Goal: Information Seeking & Learning: Check status

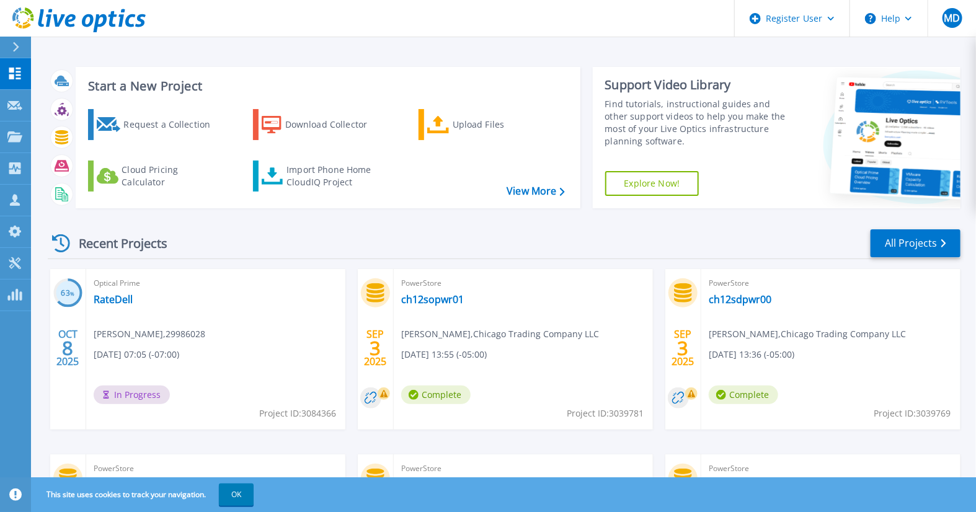
scroll to position [21, 0]
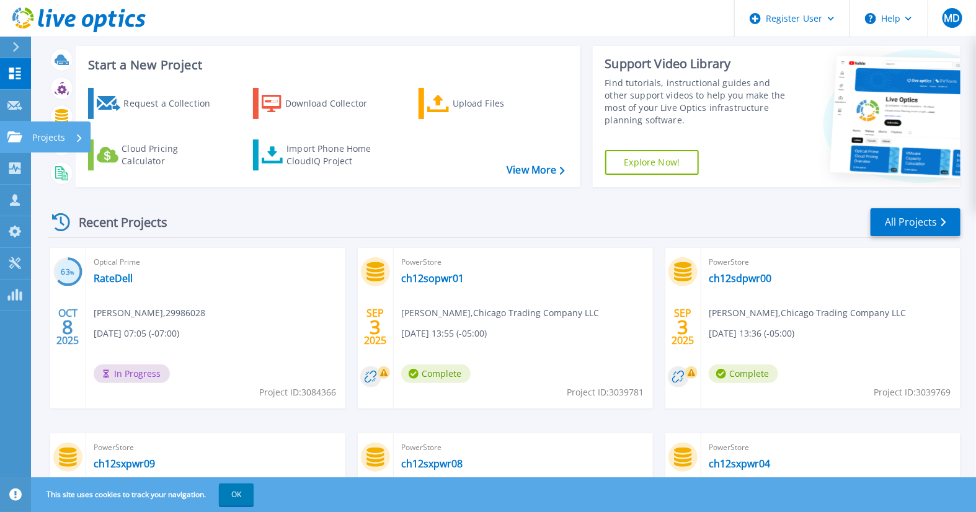
click at [14, 136] on icon at bounding box center [14, 136] width 15 height 11
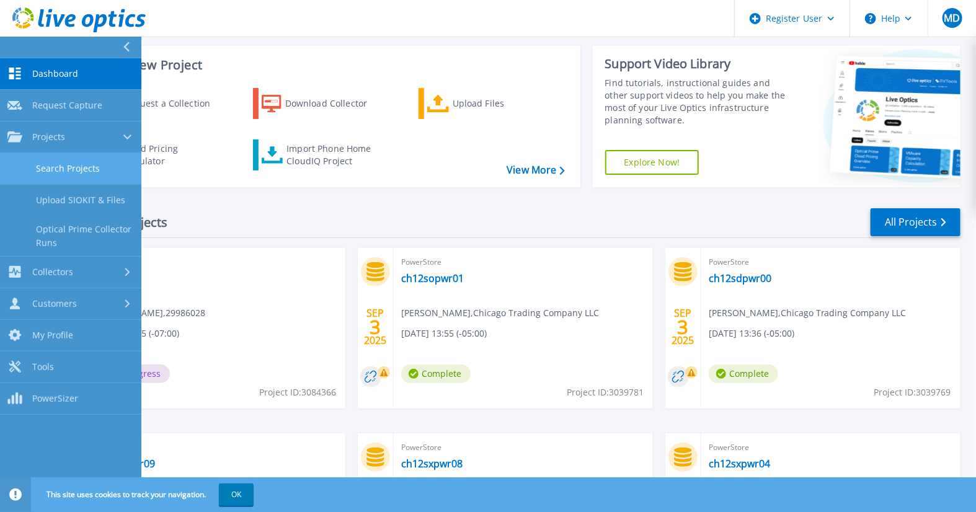
click at [47, 169] on link "Search Projects" at bounding box center [70, 169] width 141 height 32
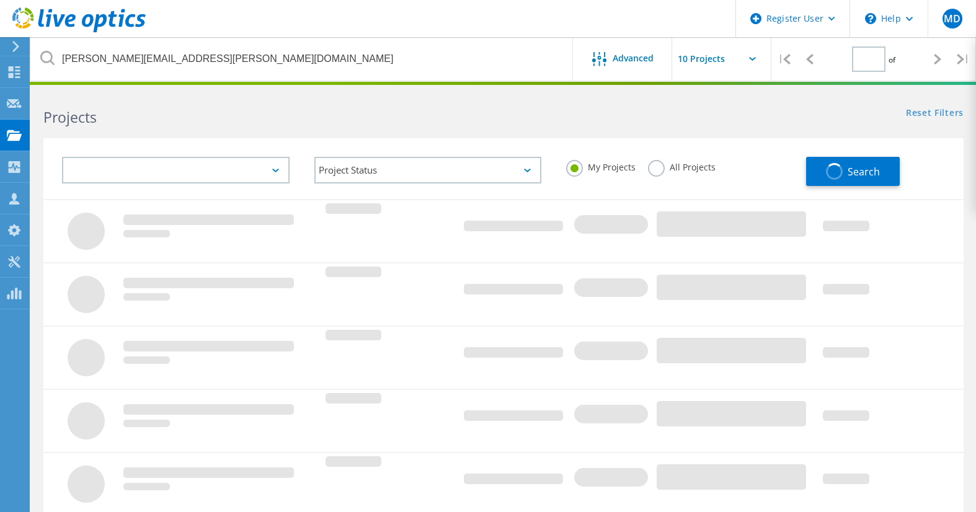
type input "1"
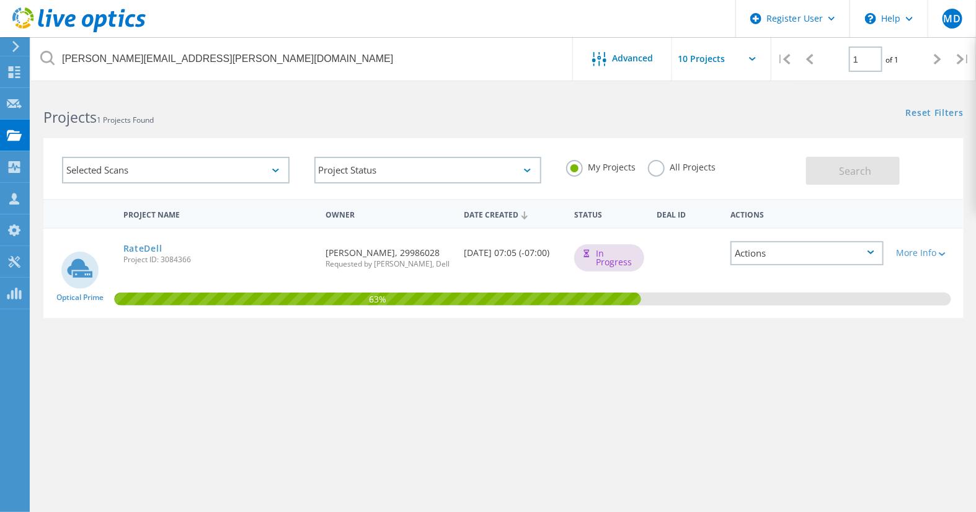
click at [672, 174] on div "All Projects" at bounding box center [682, 169] width 68 height 18
click at [667, 175] on div "All Projects" at bounding box center [682, 169] width 68 height 18
click at [665, 172] on div "All Projects" at bounding box center [682, 169] width 68 height 18
drag, startPoint x: 665, startPoint y: 172, endPoint x: 655, endPoint y: 168, distance: 11.2
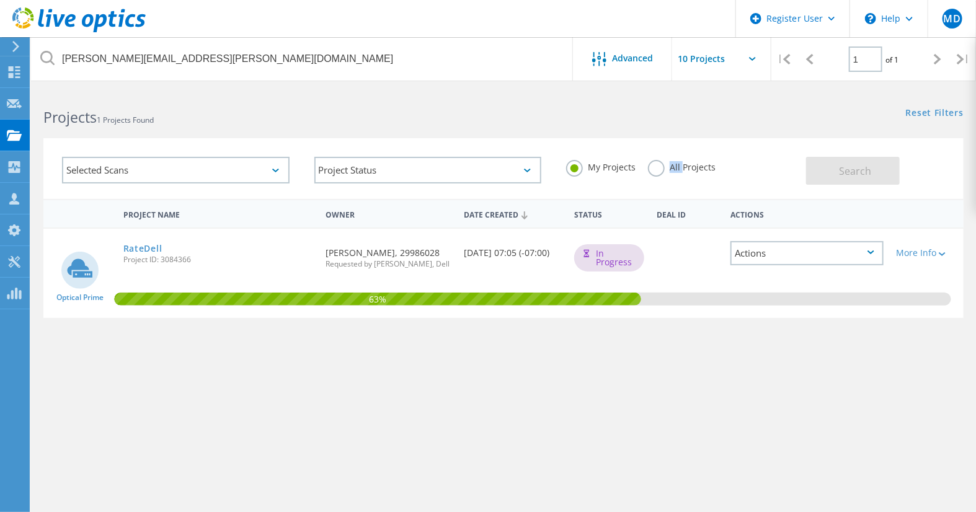
click at [655, 168] on label "All Projects" at bounding box center [682, 166] width 68 height 12
click at [0, 0] on input "All Projects" at bounding box center [0, 0] width 0 height 0
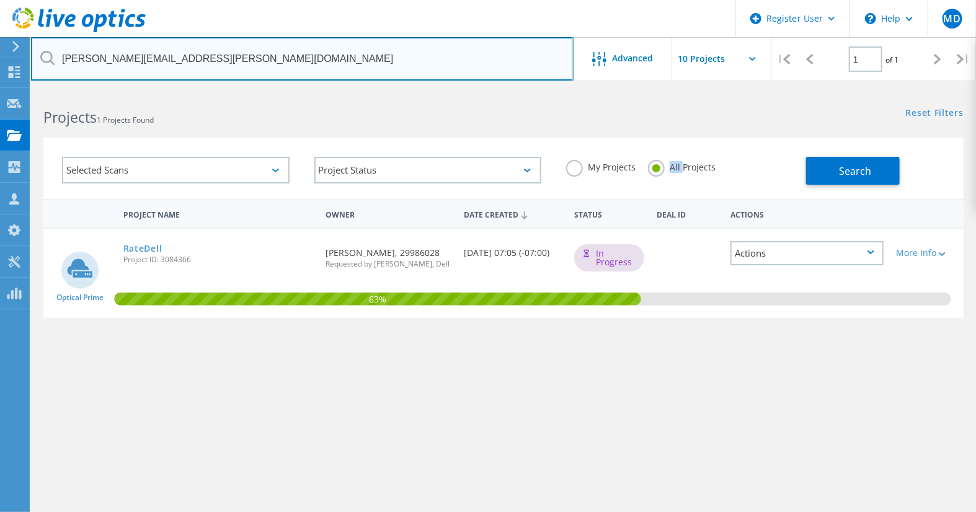
click at [334, 55] on input "greg.musial@rate.com" at bounding box center [302, 58] width 542 height 43
click at [343, 73] on input "greg.musial@rate.com" at bounding box center [302, 58] width 542 height 43
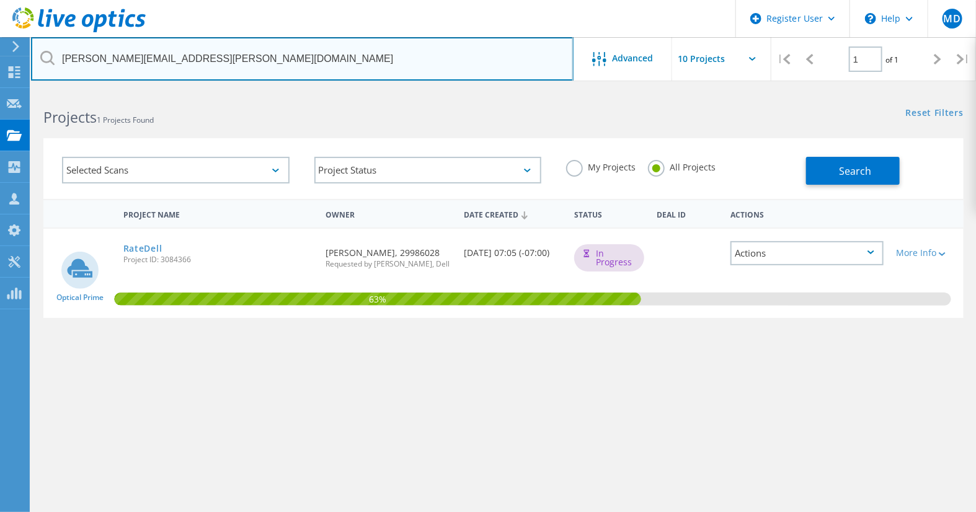
click at [343, 73] on input "greg.musial@rate.com" at bounding box center [302, 58] width 542 height 43
paste input "richard.dressell@amriz"
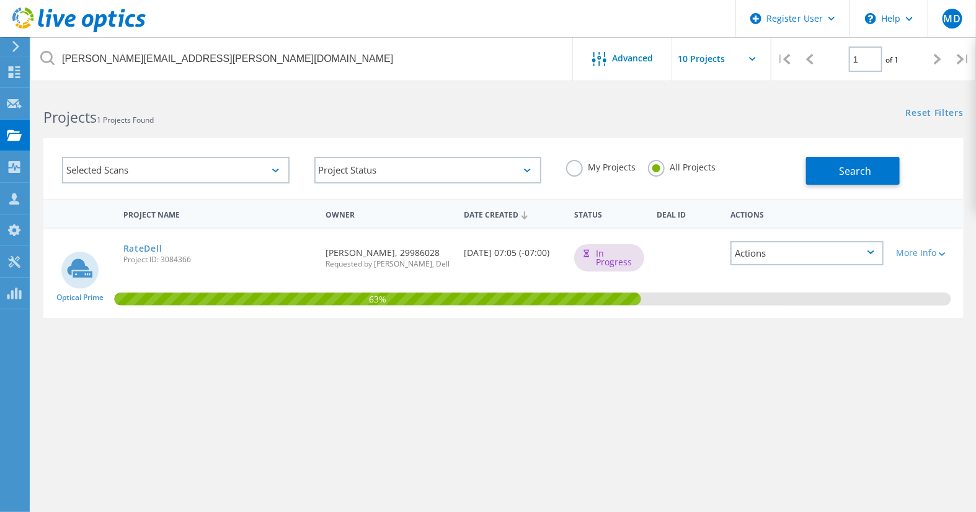
click at [341, 128] on div "Selected Scans Project Status In Progress Complete Published Anonymous Archived…" at bounding box center [503, 161] width 945 height 76
click at [847, 167] on span "Search" at bounding box center [855, 171] width 32 height 14
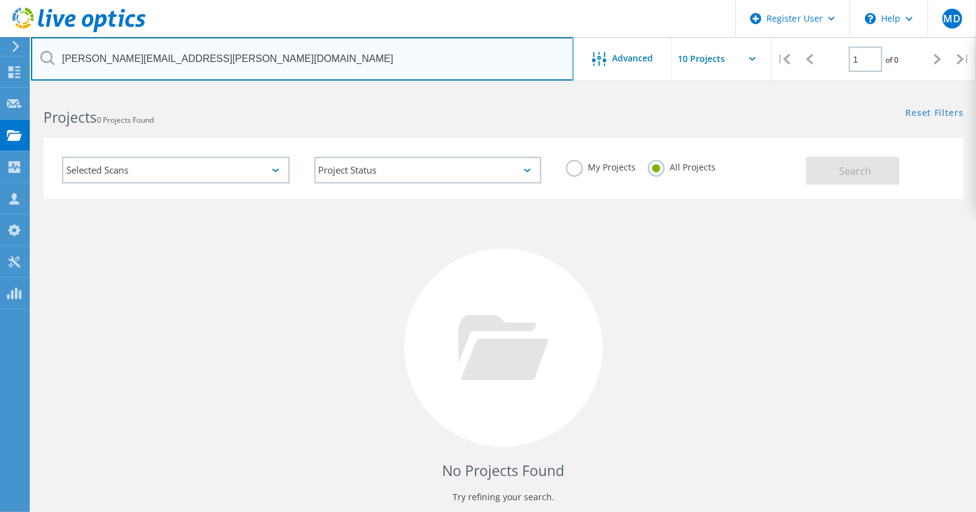
click at [365, 59] on input "richard.dressell@amrize.com" at bounding box center [302, 58] width 542 height 43
click at [365, 59] on input "richard.dressell@holcim.com" at bounding box center [302, 58] width 542 height 43
drag, startPoint x: 348, startPoint y: 60, endPoint x: 70, endPoint y: 50, distance: 278.5
click at [70, 50] on input "richard.dressell@holcim" at bounding box center [302, 58] width 542 height 43
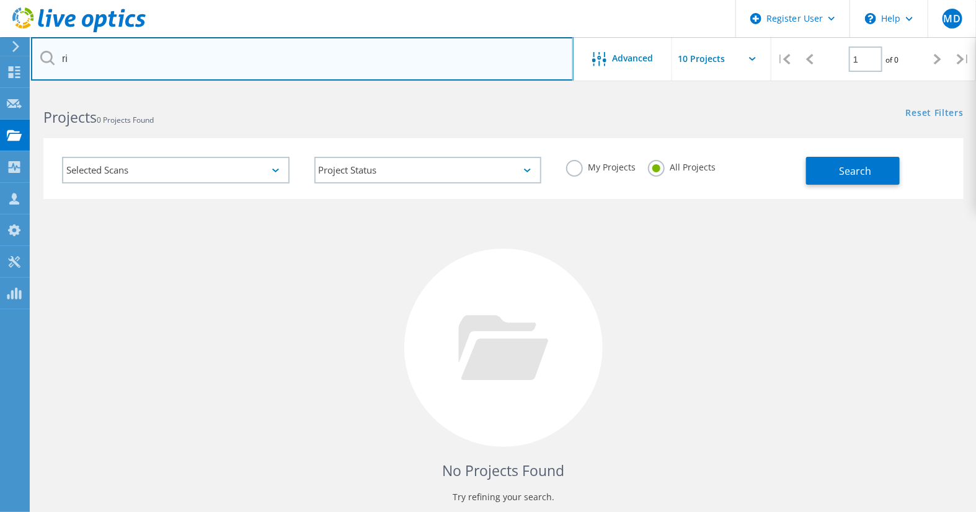
type input "r"
type input "@holcim"
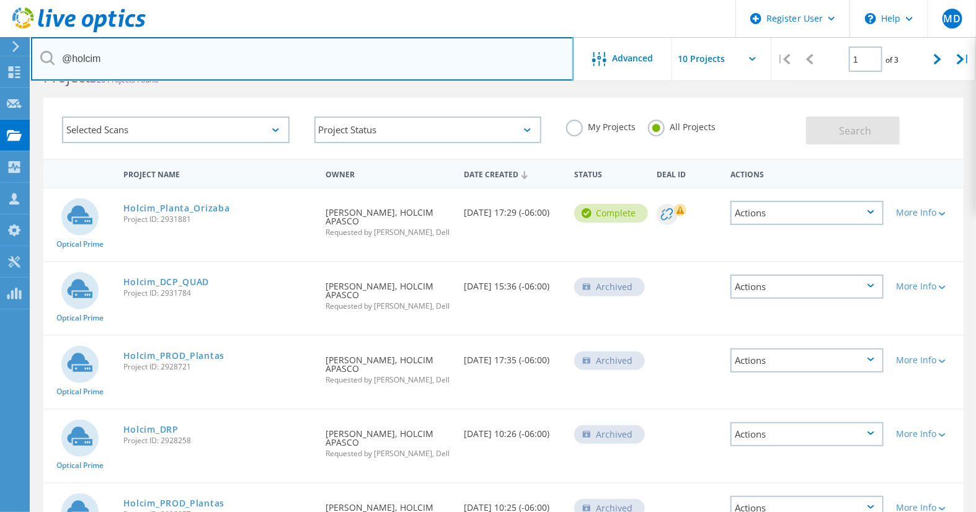
scroll to position [60, 0]
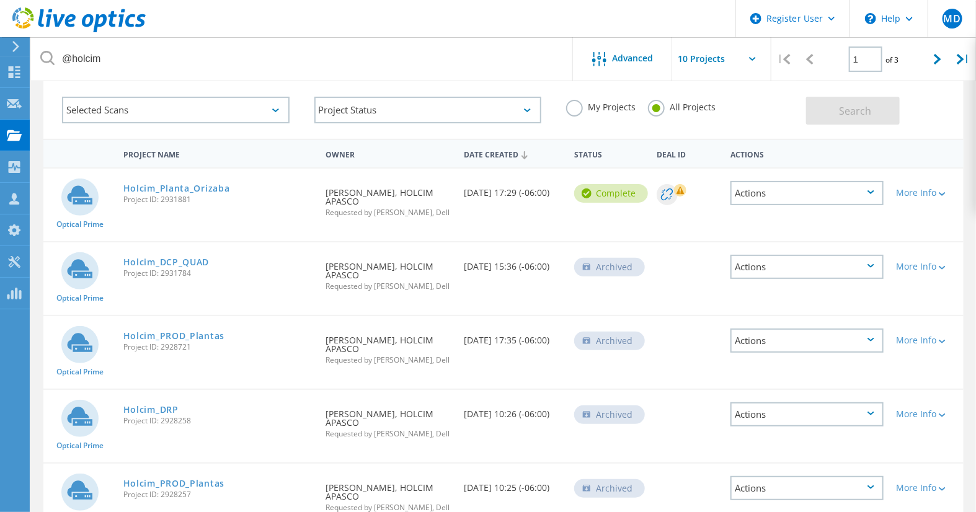
drag, startPoint x: 376, startPoint y: 304, endPoint x: 325, endPoint y: 271, distance: 60.5
click at [325, 271] on div "Requested By Saúl Estrada Robles, HOLCIM APASCO Requested by Faustino Paz Ascen…" at bounding box center [388, 272] width 138 height 60
drag, startPoint x: 325, startPoint y: 271, endPoint x: 310, endPoint y: 271, distance: 14.9
click at [310, 271] on div "Holcim_DCP_QUAD Project ID: 2931784" at bounding box center [218, 265] width 202 height 47
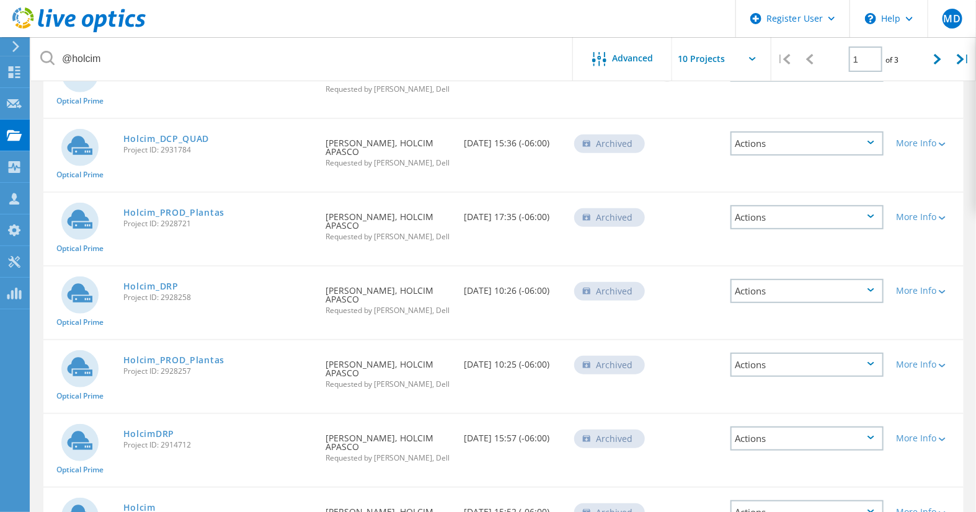
drag, startPoint x: 379, startPoint y: 338, endPoint x: 324, endPoint y: 304, distance: 64.5
click at [324, 304] on div "Requested By Saúl Estrada Robles, HOLCIM APASCO Requested by Faustino Paz Ascen…" at bounding box center [388, 297] width 138 height 60
drag, startPoint x: 324, startPoint y: 304, endPoint x: 297, endPoint y: 311, distance: 27.4
click at [297, 311] on div "Holcim_DRP Project ID: 2928258" at bounding box center [218, 290] width 202 height 47
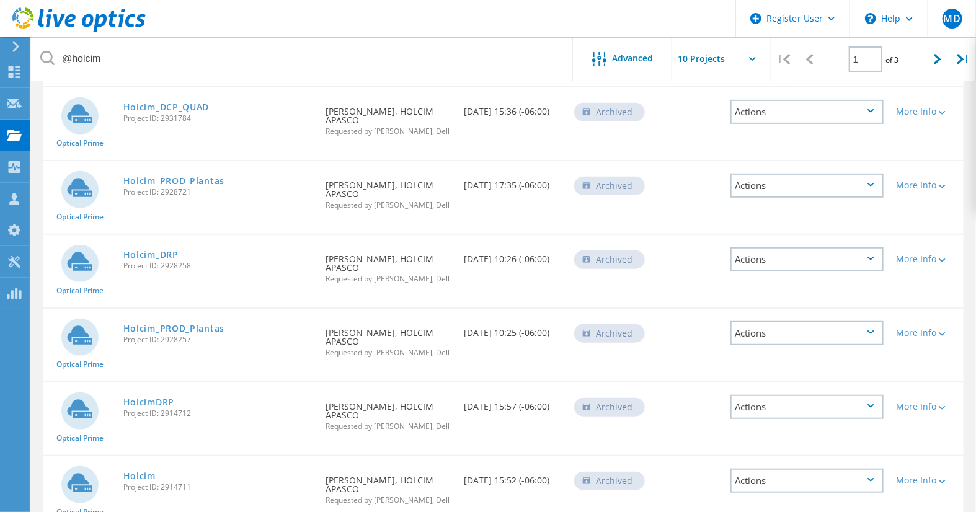
scroll to position [216, 0]
click at [163, 259] on link "Holcim_DRP" at bounding box center [150, 254] width 55 height 9
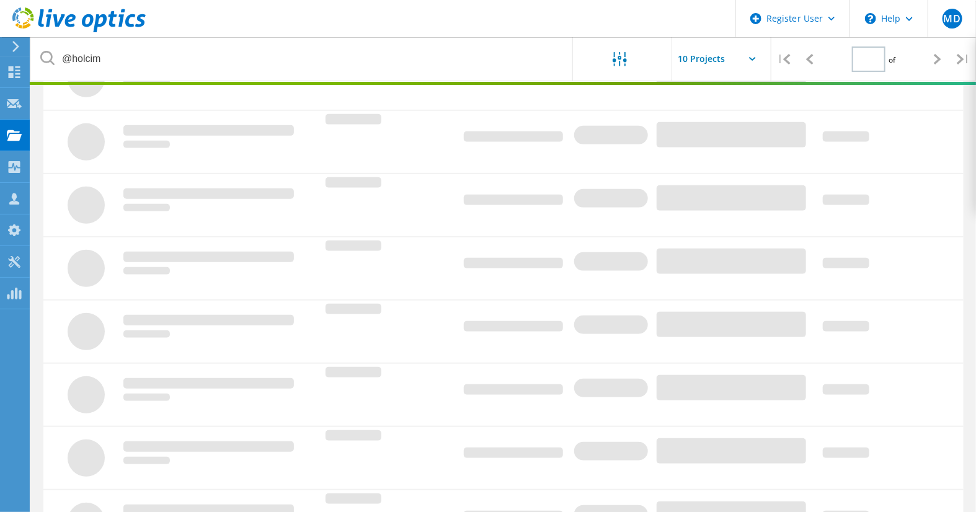
type input "1"
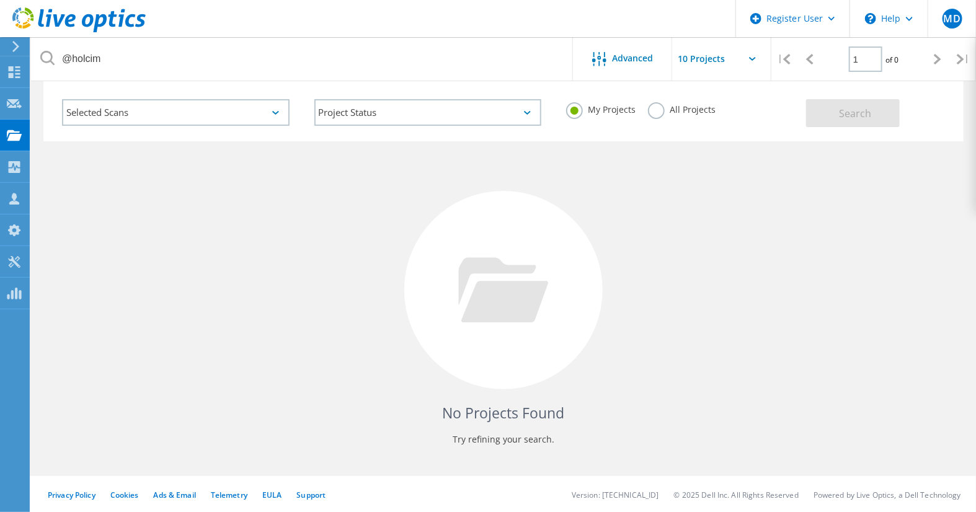
click at [702, 114] on label "All Projects" at bounding box center [682, 108] width 68 height 12
click at [0, 0] on input "All Projects" at bounding box center [0, 0] width 0 height 0
click at [817, 89] on div "Search" at bounding box center [881, 107] width 151 height 40
click at [821, 104] on button "Search" at bounding box center [853, 113] width 94 height 28
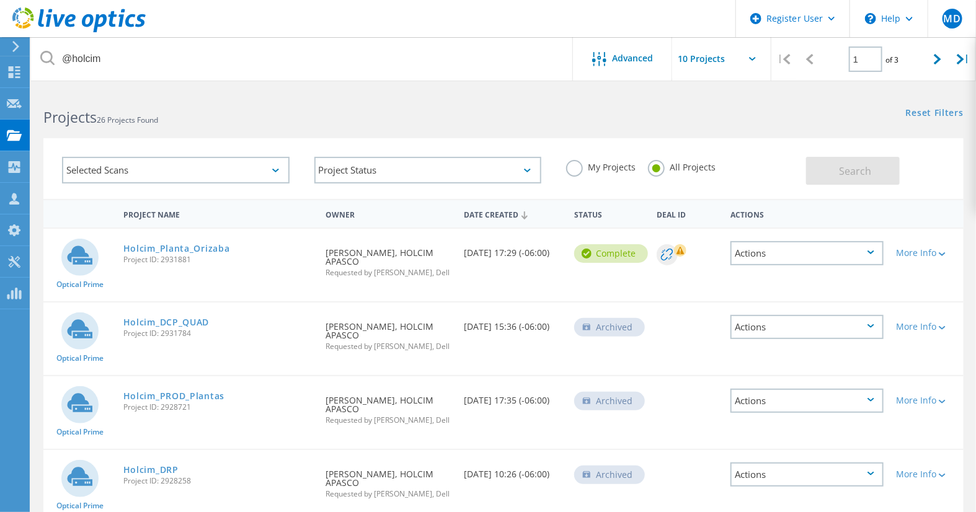
scroll to position [549, 0]
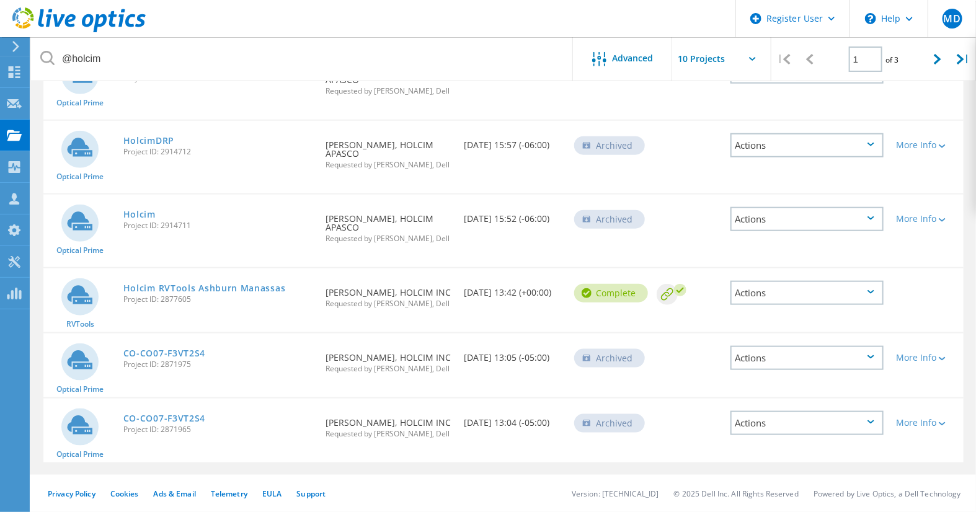
drag, startPoint x: 358, startPoint y: 437, endPoint x: 316, endPoint y: 413, distance: 48.1
click at [316, 413] on div "Optical Prime CO-CO07-F3VT2S4 Project ID: 2871965 Requested By [PERSON_NAME], H…" at bounding box center [503, 431] width 920 height 64
drag, startPoint x: 316, startPoint y: 413, endPoint x: 374, endPoint y: 442, distance: 65.2
click at [374, 442] on div "Requested By [PERSON_NAME], HOLCIM INC Requested by [PERSON_NAME], Dell" at bounding box center [388, 424] width 138 height 51
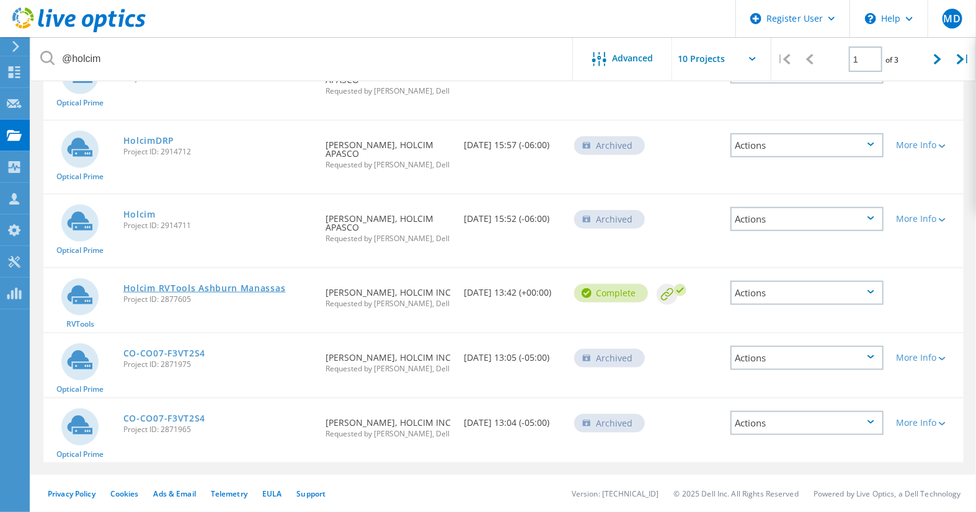
click at [255, 289] on link "Holcim RVTools Ashburn Manassas" at bounding box center [204, 288] width 162 height 9
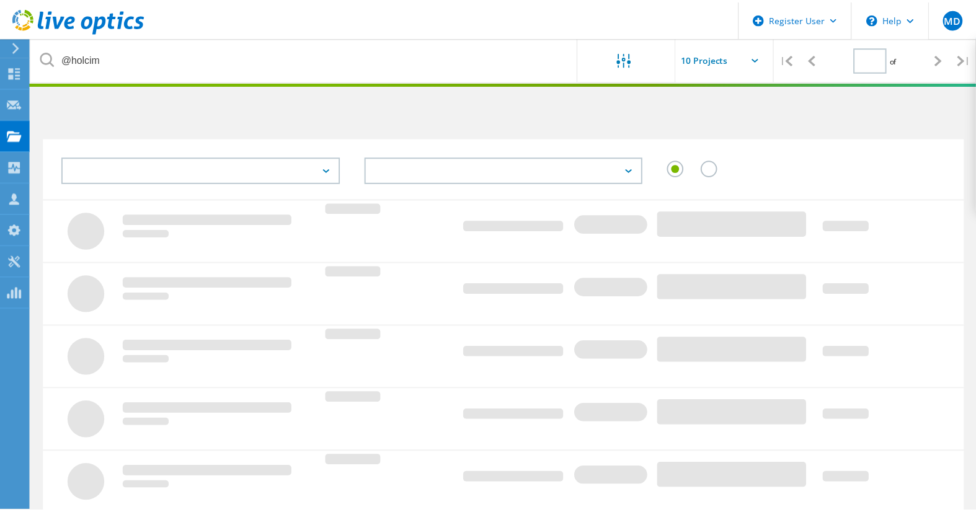
scroll to position [58, 0]
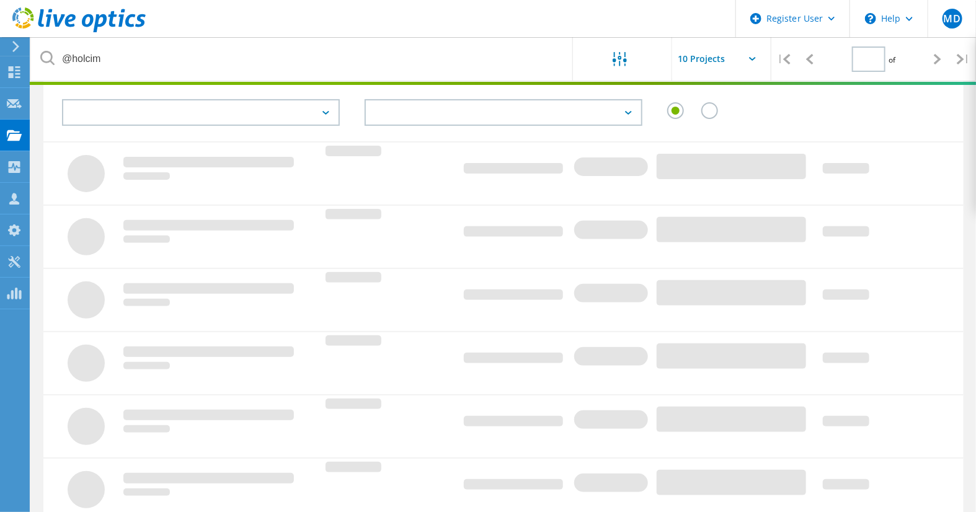
type input "1"
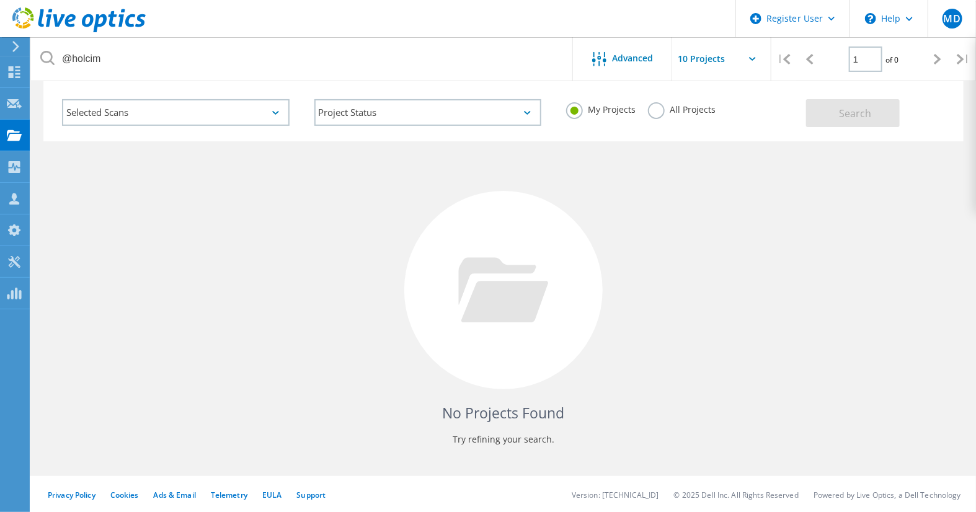
click at [671, 125] on div "My Projects All Projects" at bounding box center [680, 110] width 252 height 46
click at [670, 119] on div "All Projects" at bounding box center [682, 111] width 68 height 18
click at [665, 112] on label "All Projects" at bounding box center [682, 108] width 68 height 12
click at [0, 0] on input "All Projects" at bounding box center [0, 0] width 0 height 0
click at [855, 126] on div "Selected Scans Project Status In Progress Complete Published Anonymous Archived…" at bounding box center [503, 111] width 920 height 61
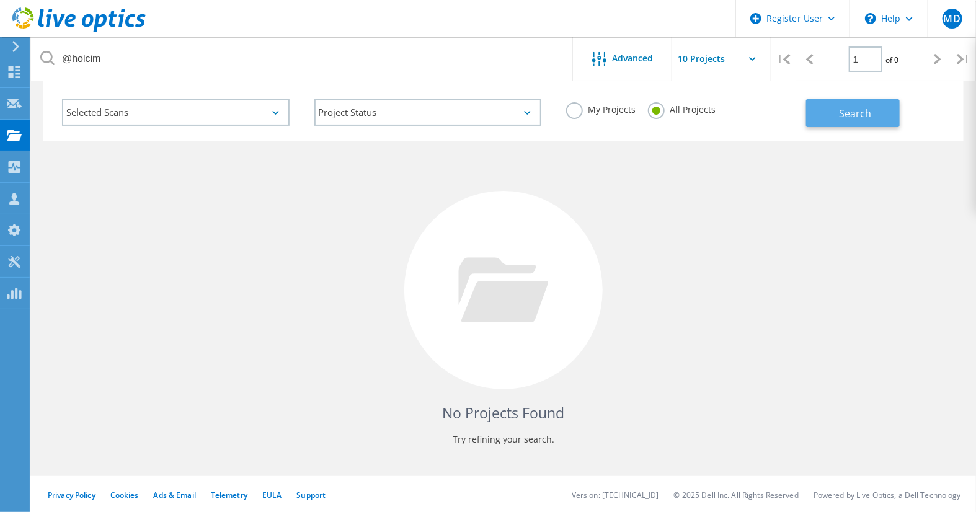
click at [841, 104] on button "Search" at bounding box center [853, 113] width 94 height 28
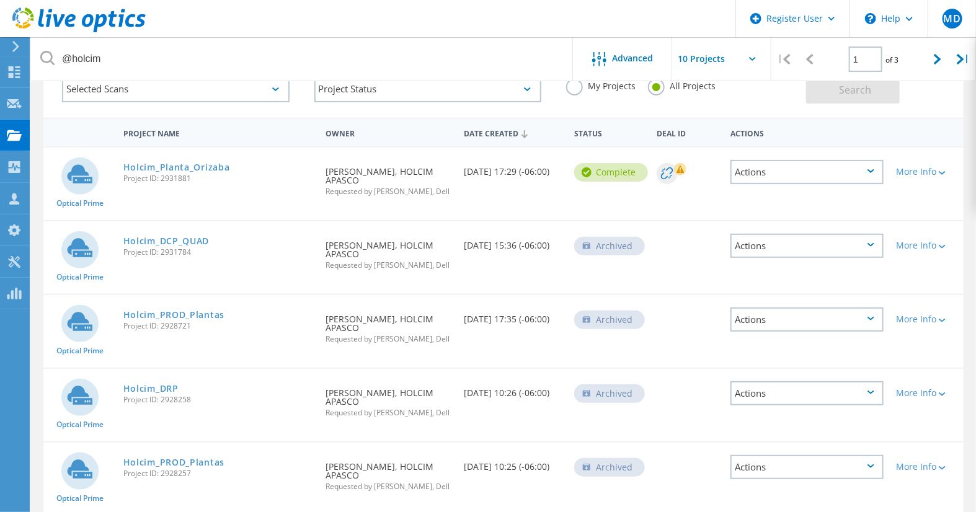
scroll to position [0, 0]
